Goal: Transaction & Acquisition: Purchase product/service

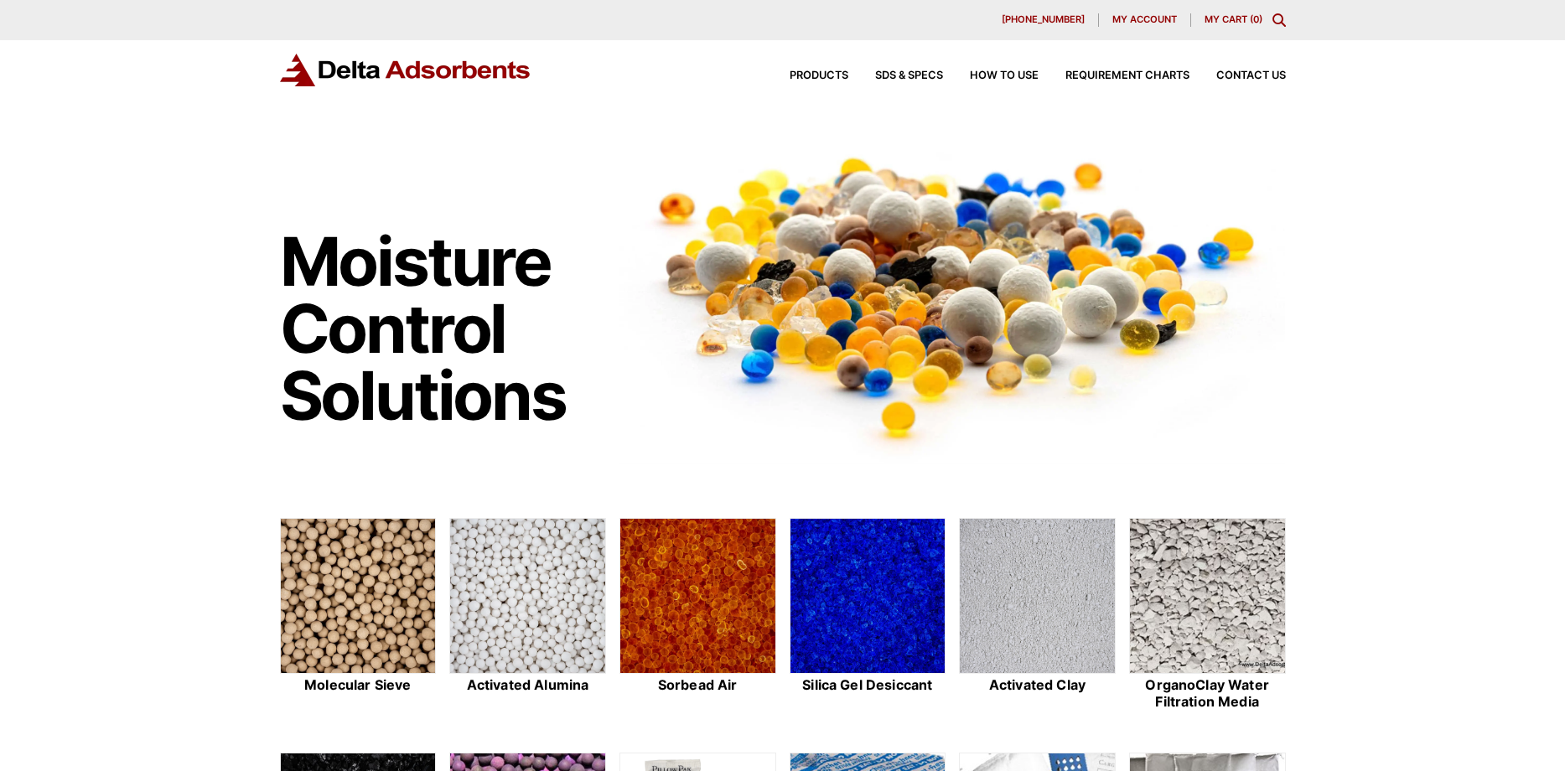
click at [1138, 19] on span "My account" at bounding box center [1144, 19] width 65 height 9
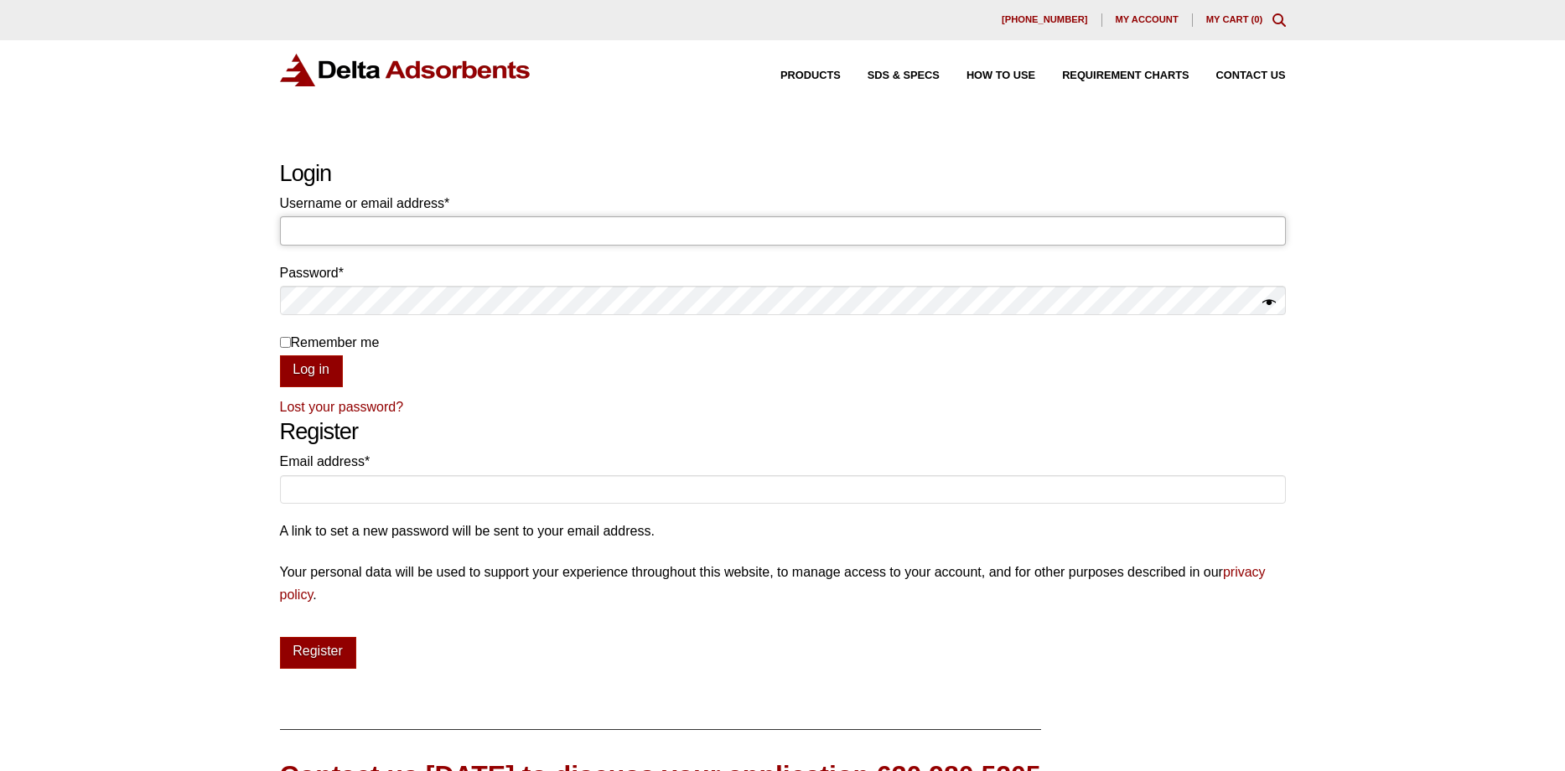
click at [362, 230] on input "Username or email address * Required" at bounding box center [783, 230] width 1006 height 28
type input "[EMAIL_ADDRESS][DOMAIN_NAME]"
click at [304, 368] on button "Log in" at bounding box center [311, 371] width 63 height 32
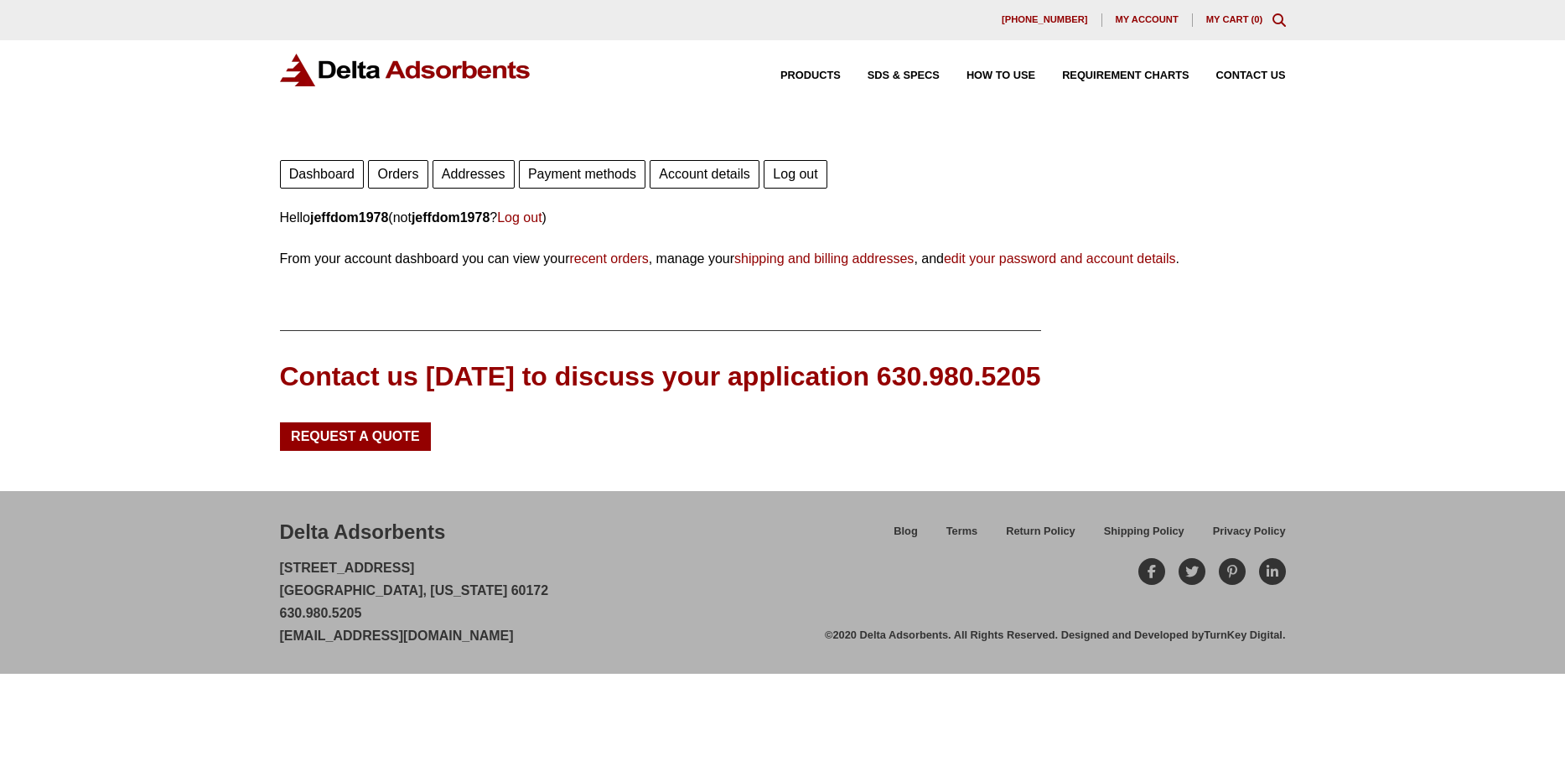
click at [396, 174] on link "Orders" at bounding box center [397, 174] width 59 height 28
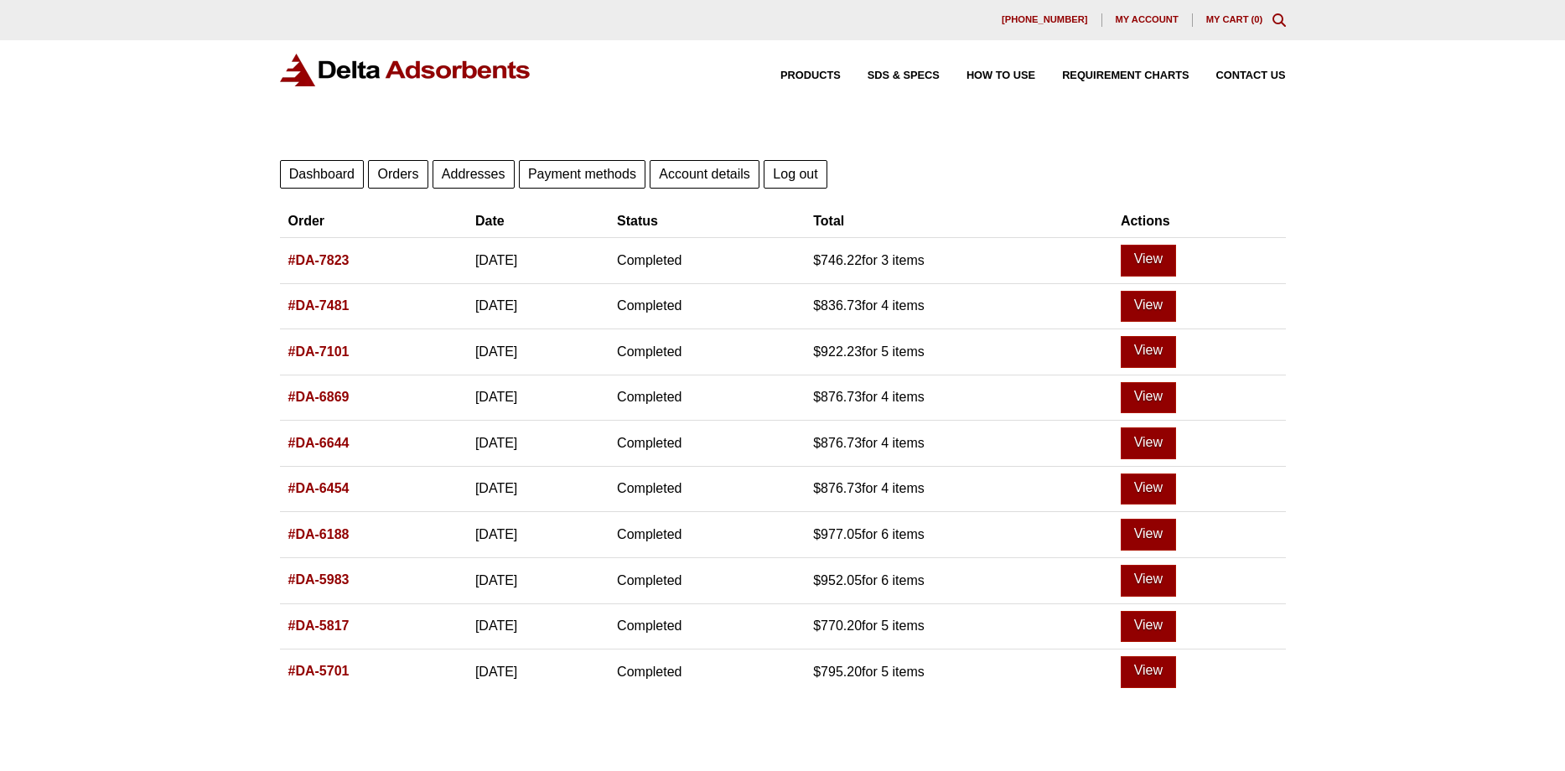
click at [314, 261] on link "#DA-7823" at bounding box center [318, 260] width 61 height 14
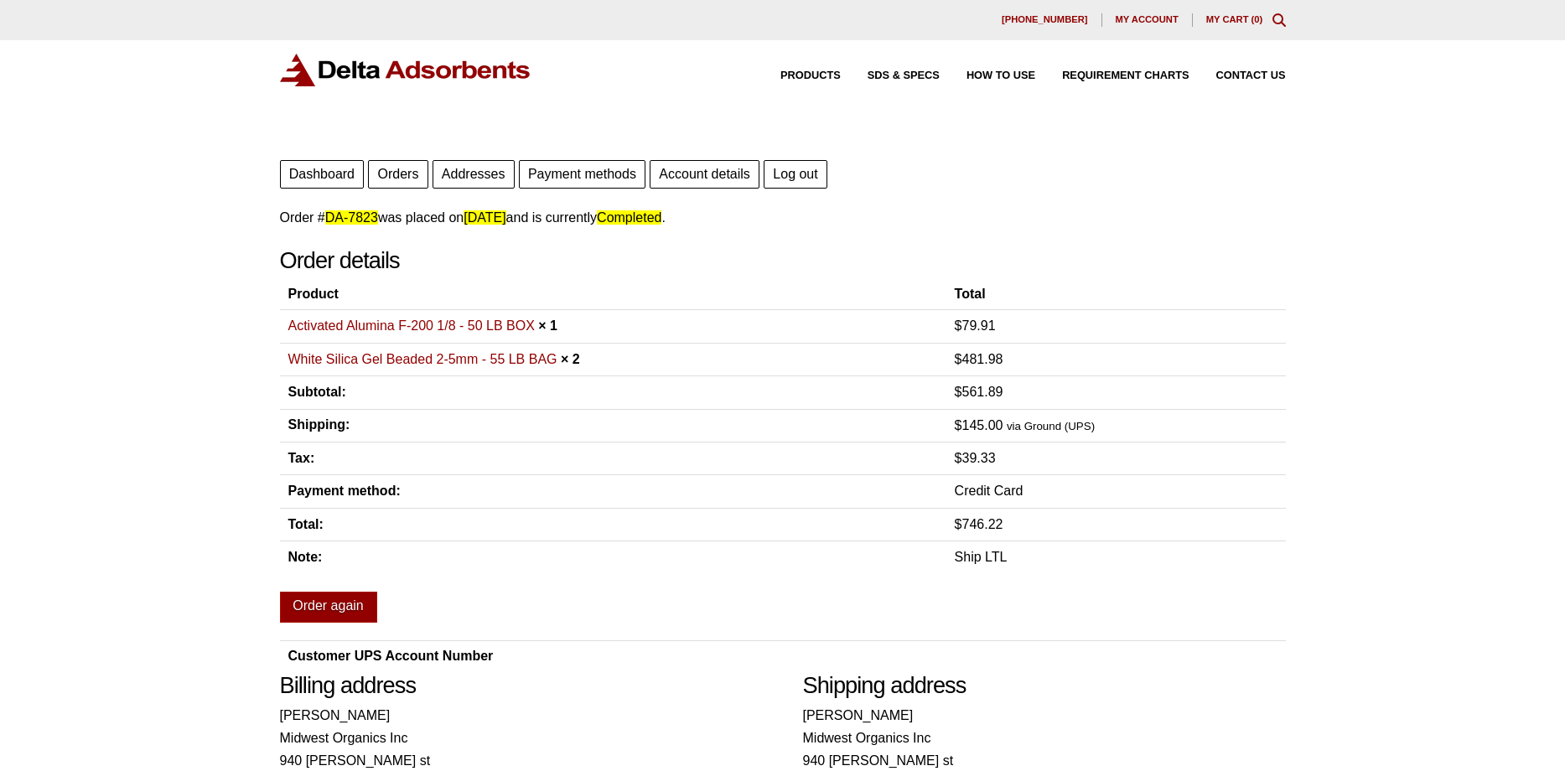
click at [379, 329] on link "Activated Alumina F-200 1/8 - 50 LB BOX" at bounding box center [411, 325] width 246 height 14
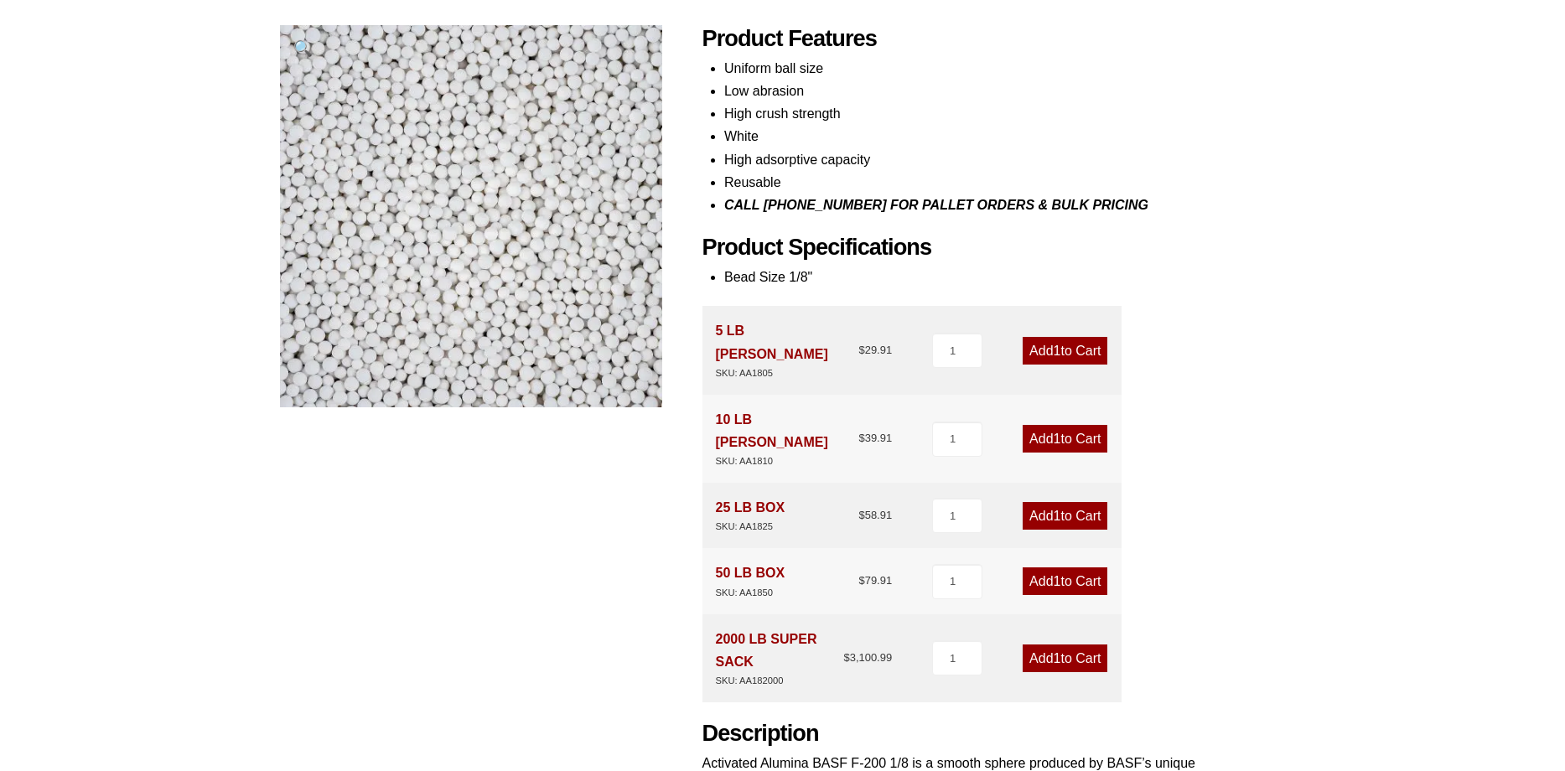
scroll to position [256, 0]
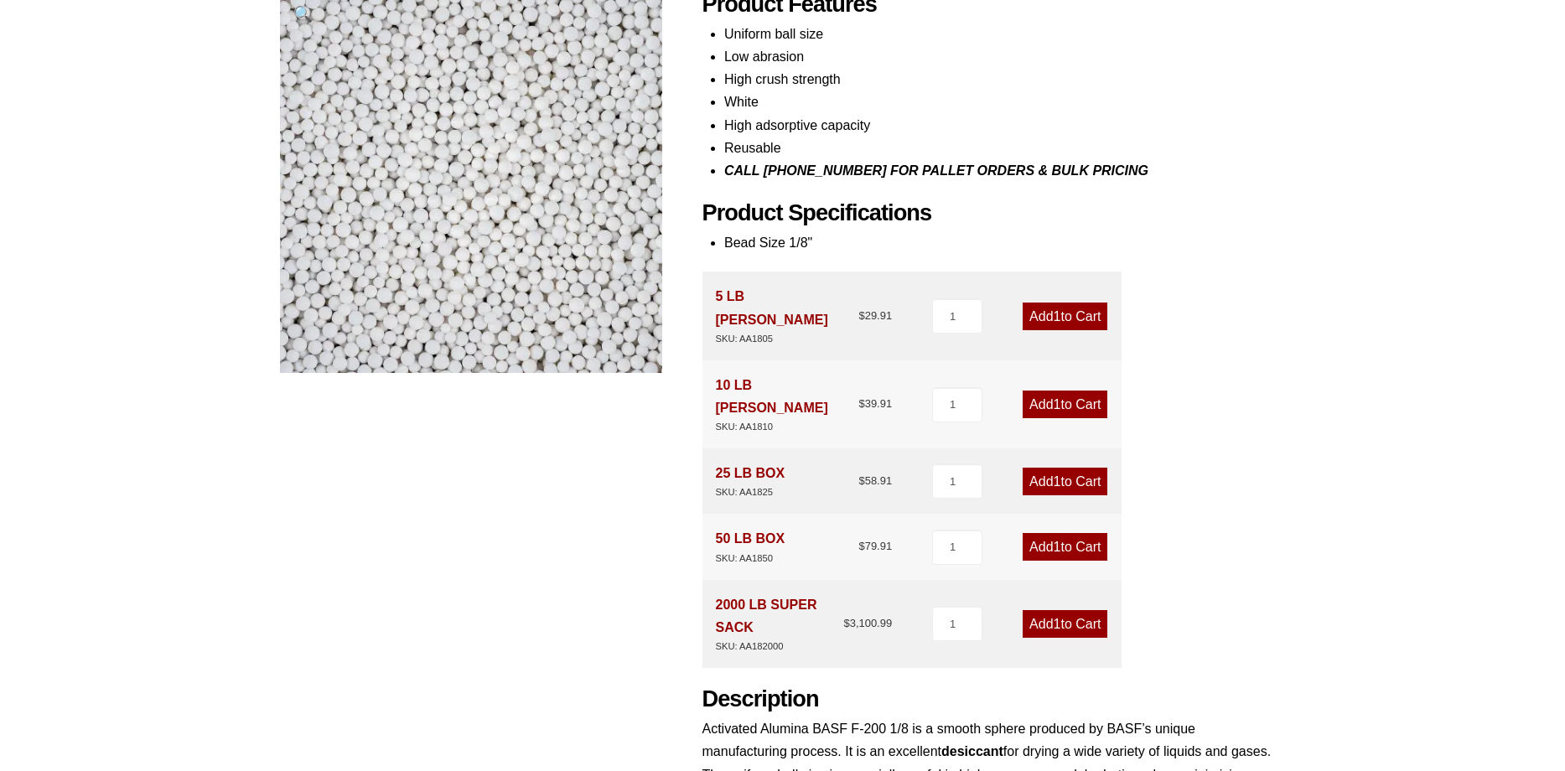
click at [1060, 533] on link "Add 1 to Cart" at bounding box center [1064, 547] width 85 height 28
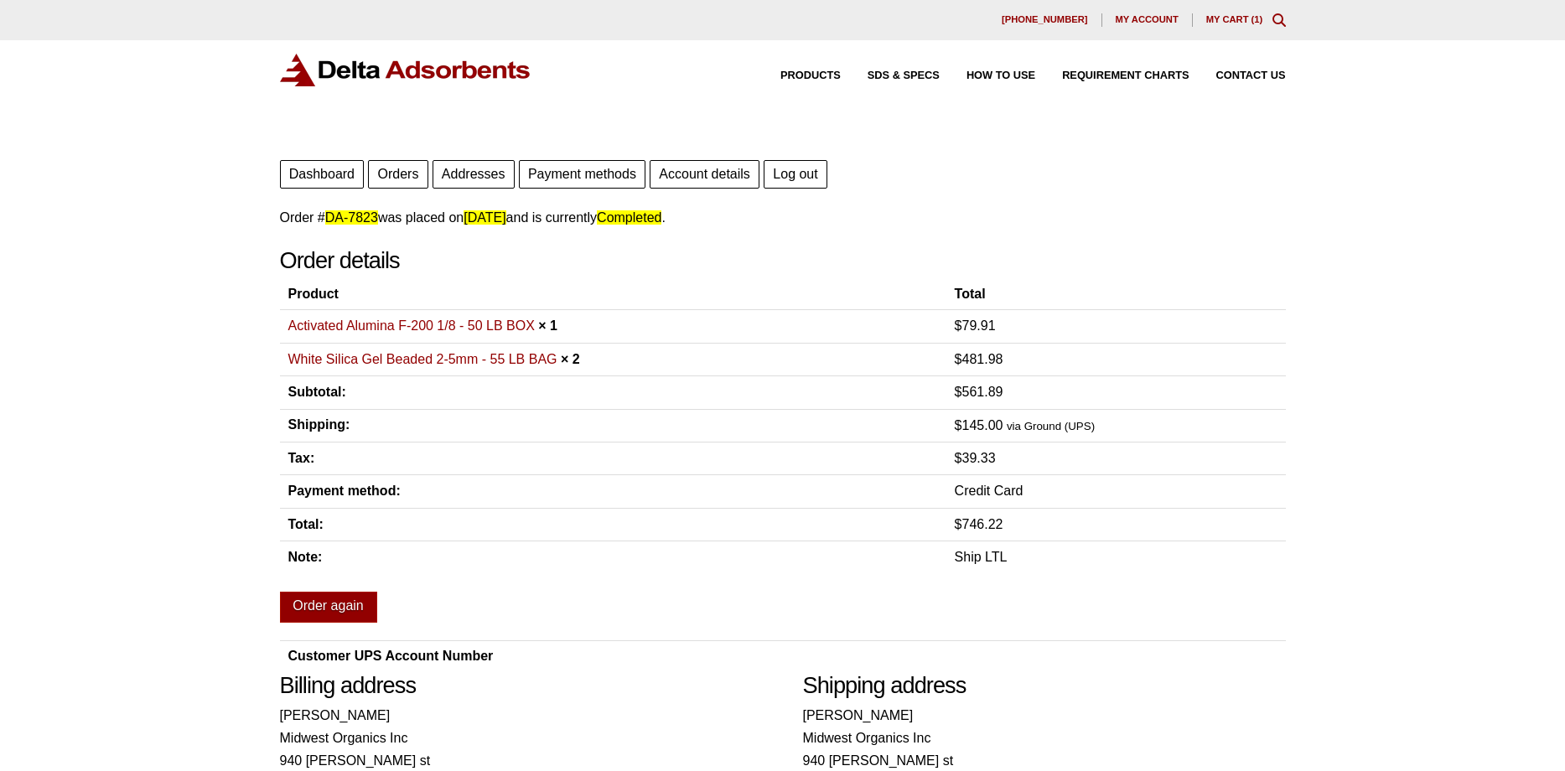
click at [453, 359] on link "White Silica Gel Beaded 2-5mm - 55 LB BAG" at bounding box center [422, 359] width 269 height 14
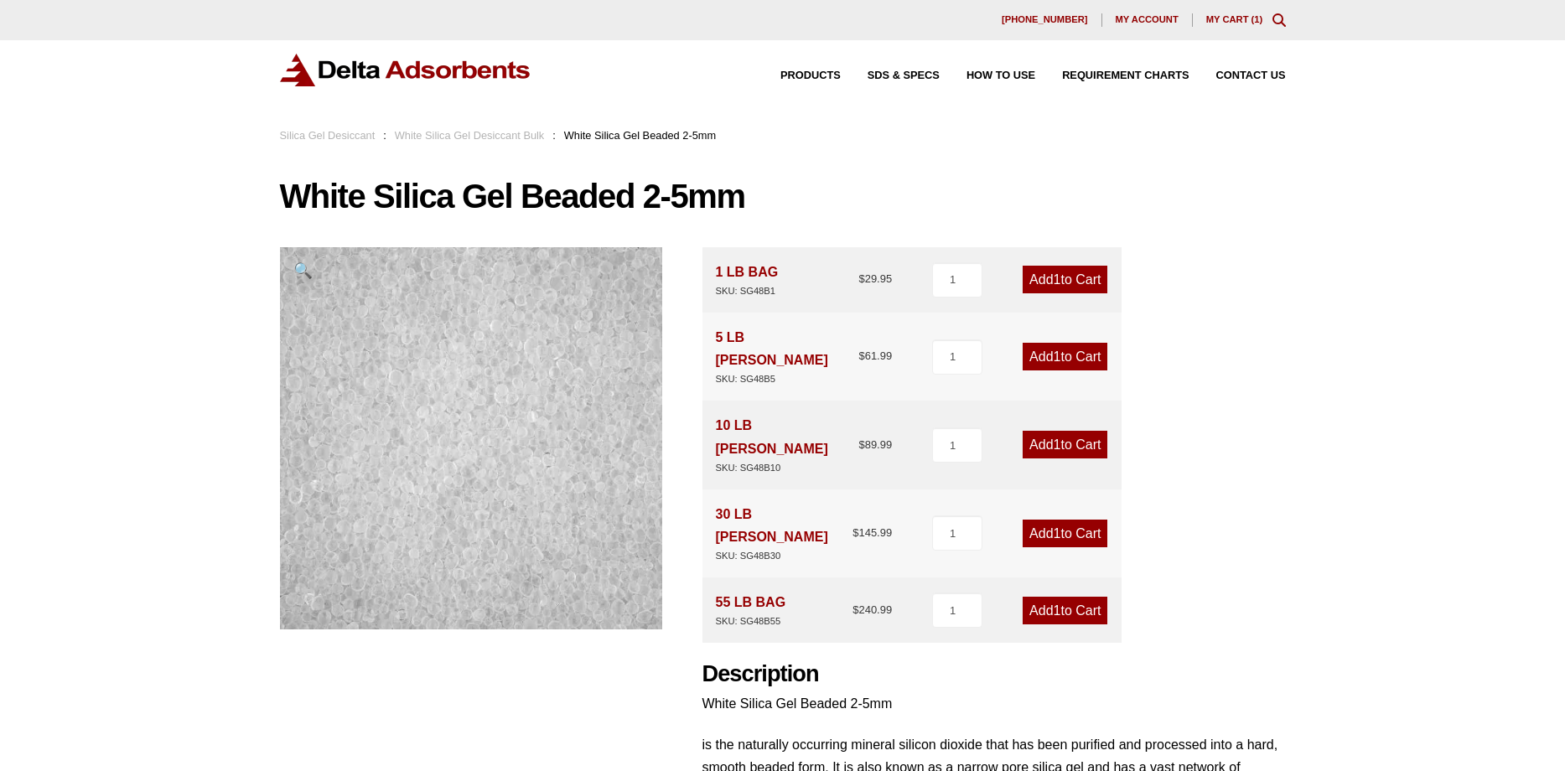
click at [1072, 597] on link "Add 1 to Cart" at bounding box center [1064, 611] width 85 height 28
click at [1295, 513] on div "Our website has detected that you are using an outdated browser that will preve…" at bounding box center [782, 684] width 1565 height 1369
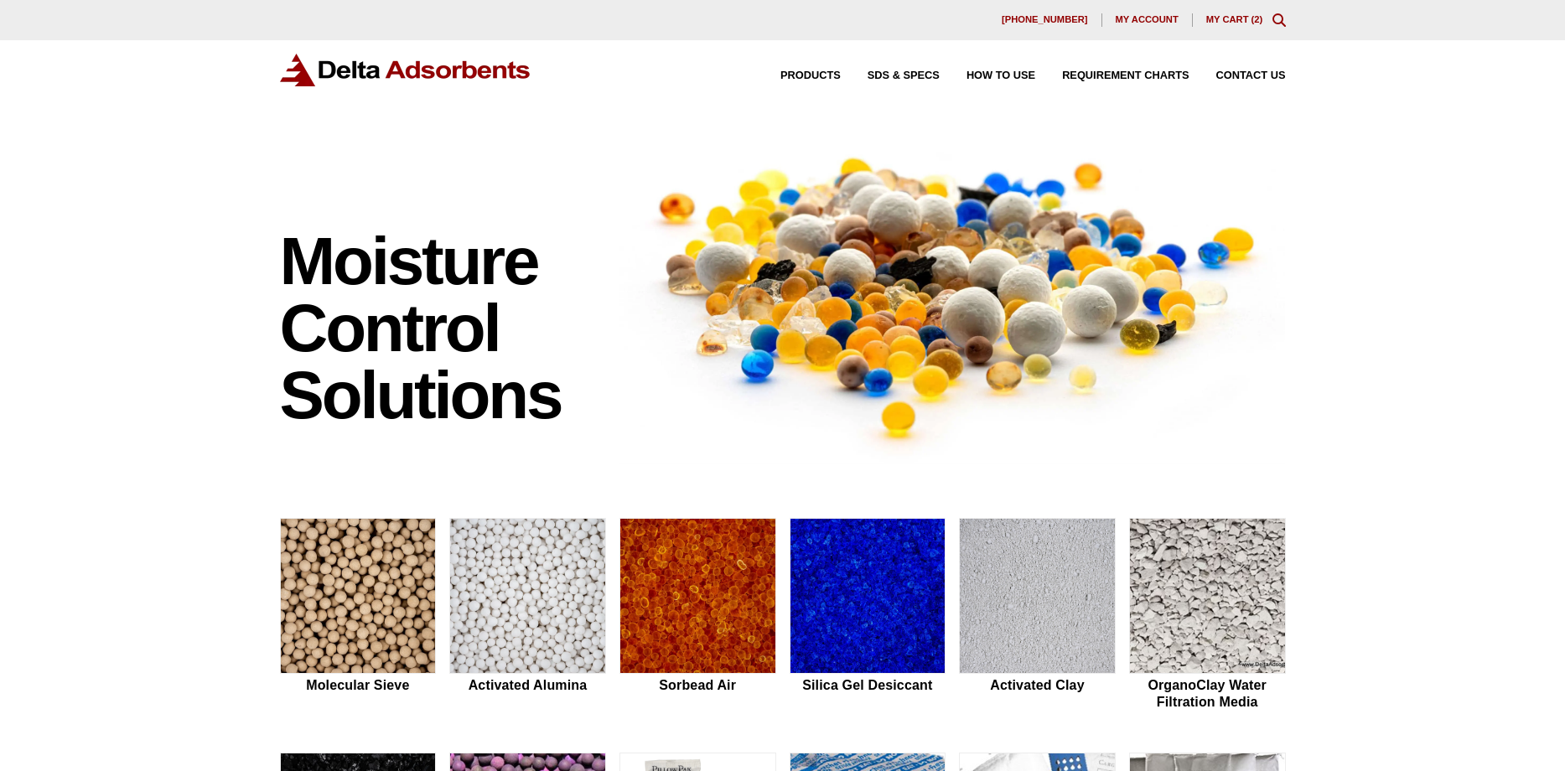
click at [1230, 18] on link "My Cart ( 2 )" at bounding box center [1234, 19] width 57 height 10
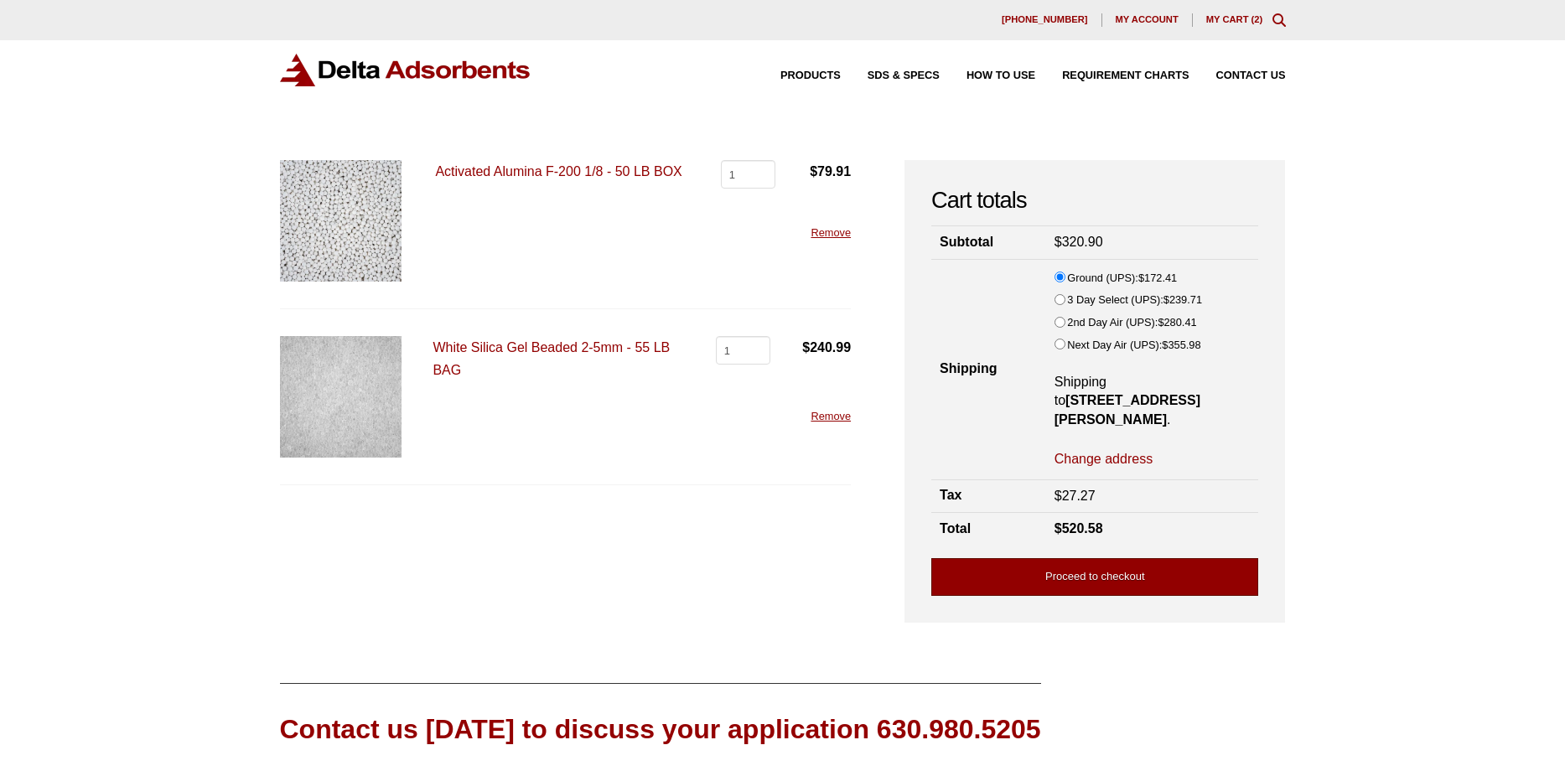
click at [1104, 558] on link "Proceed to checkout" at bounding box center [1094, 577] width 327 height 38
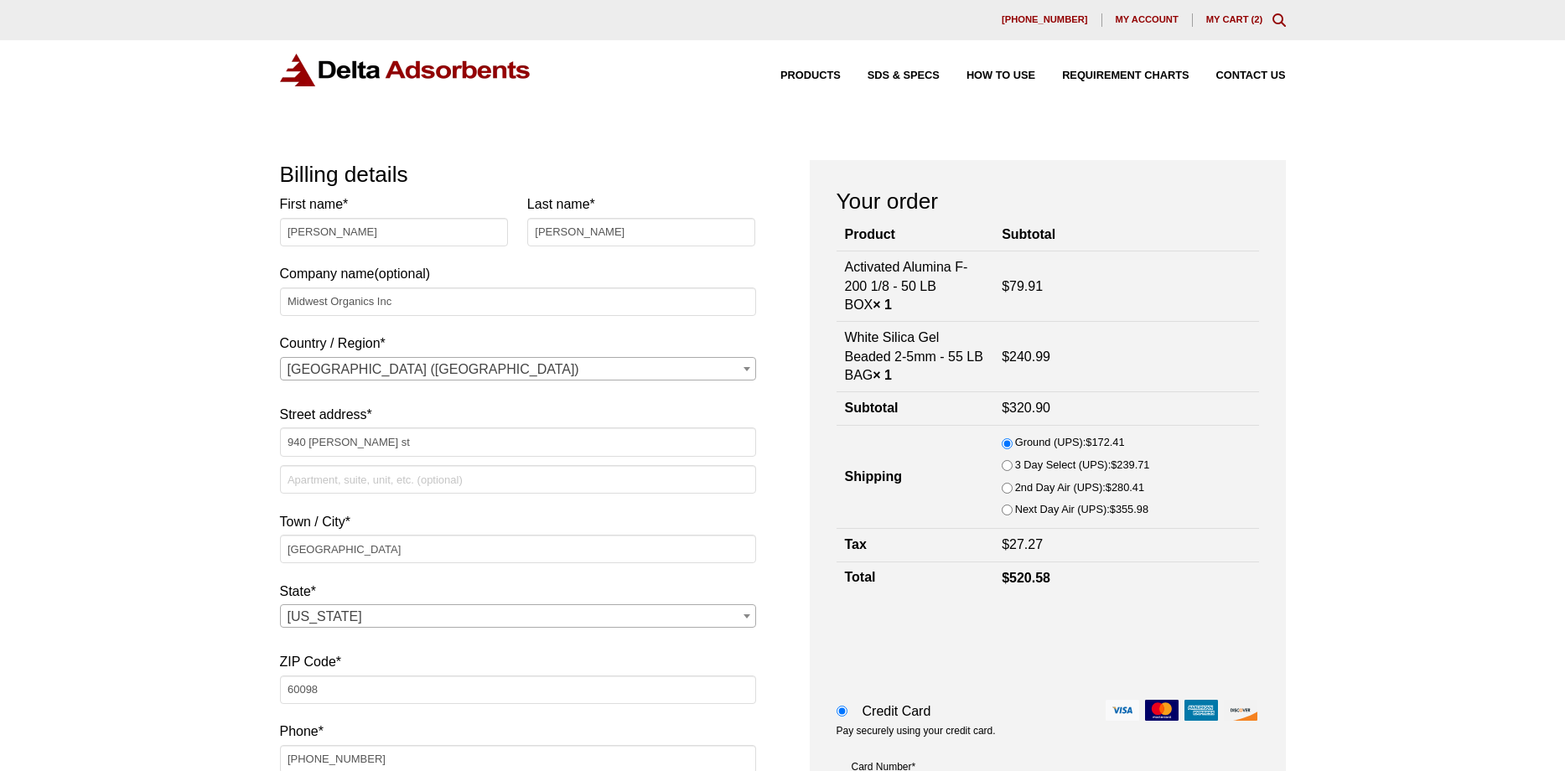
select select "IL"
click at [1393, 488] on div "Our website has detected that you are using an outdated browser that will preve…" at bounding box center [782, 779] width 1565 height 1558
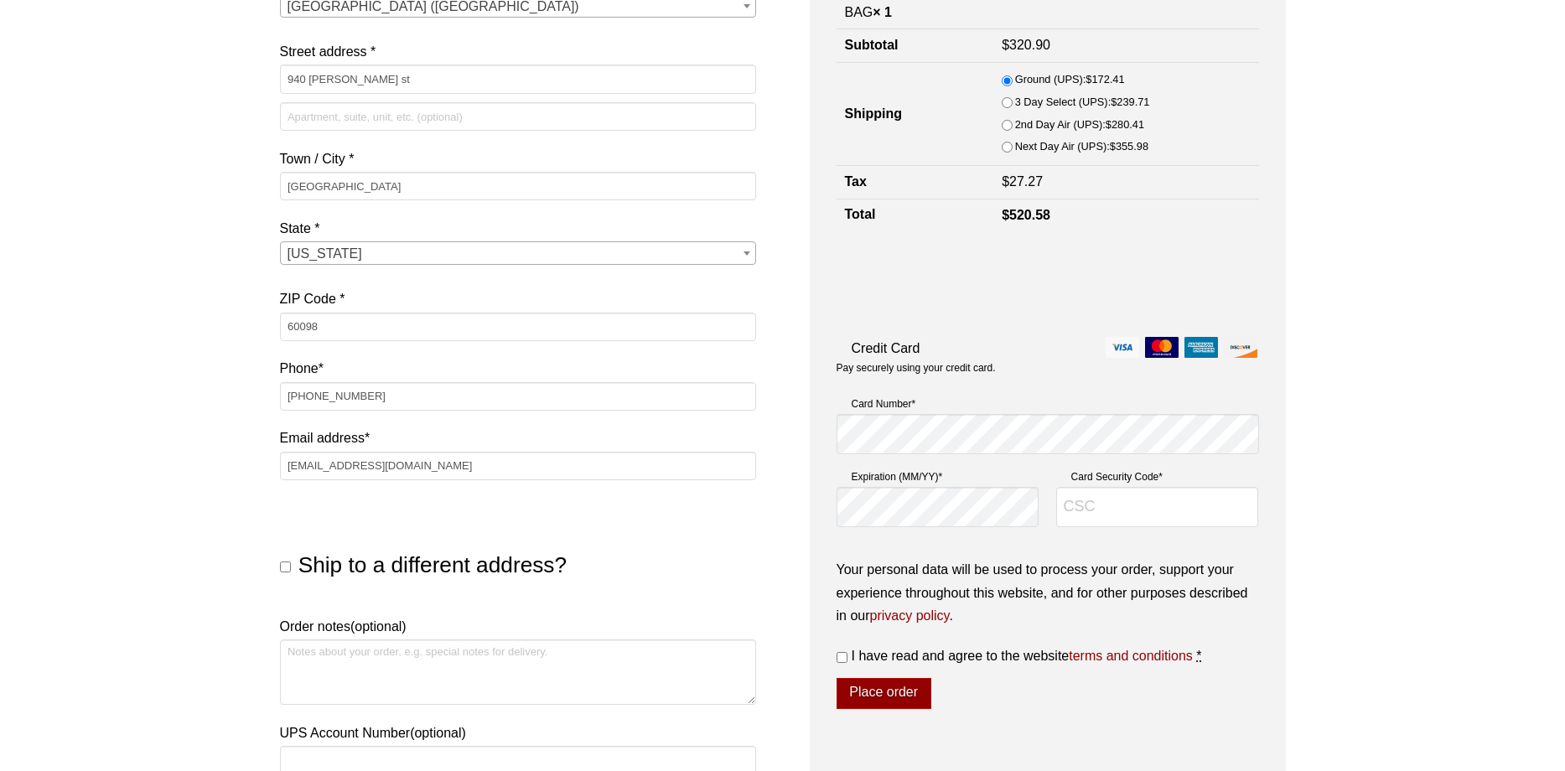
scroll to position [427, 0]
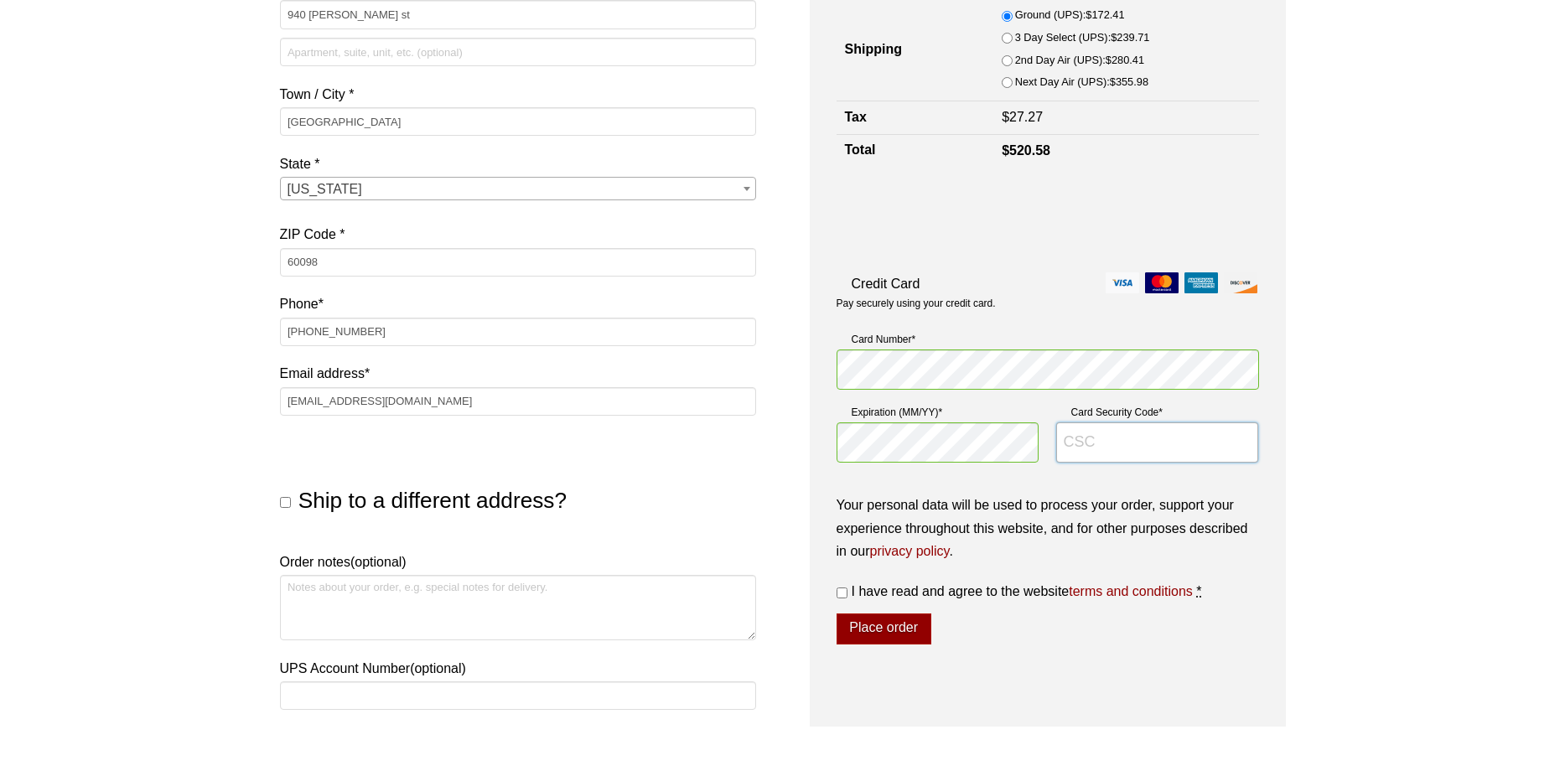
click at [1187, 447] on input "Card Security Code *" at bounding box center [1157, 442] width 203 height 40
type input "826"
click at [847, 598] on input "I have read and agree to the website terms and conditions *" at bounding box center [841, 592] width 11 height 11
checkbox input "true"
click at [880, 630] on button "Place order" at bounding box center [883, 629] width 95 height 32
